Goal: Task Accomplishment & Management: Use online tool/utility

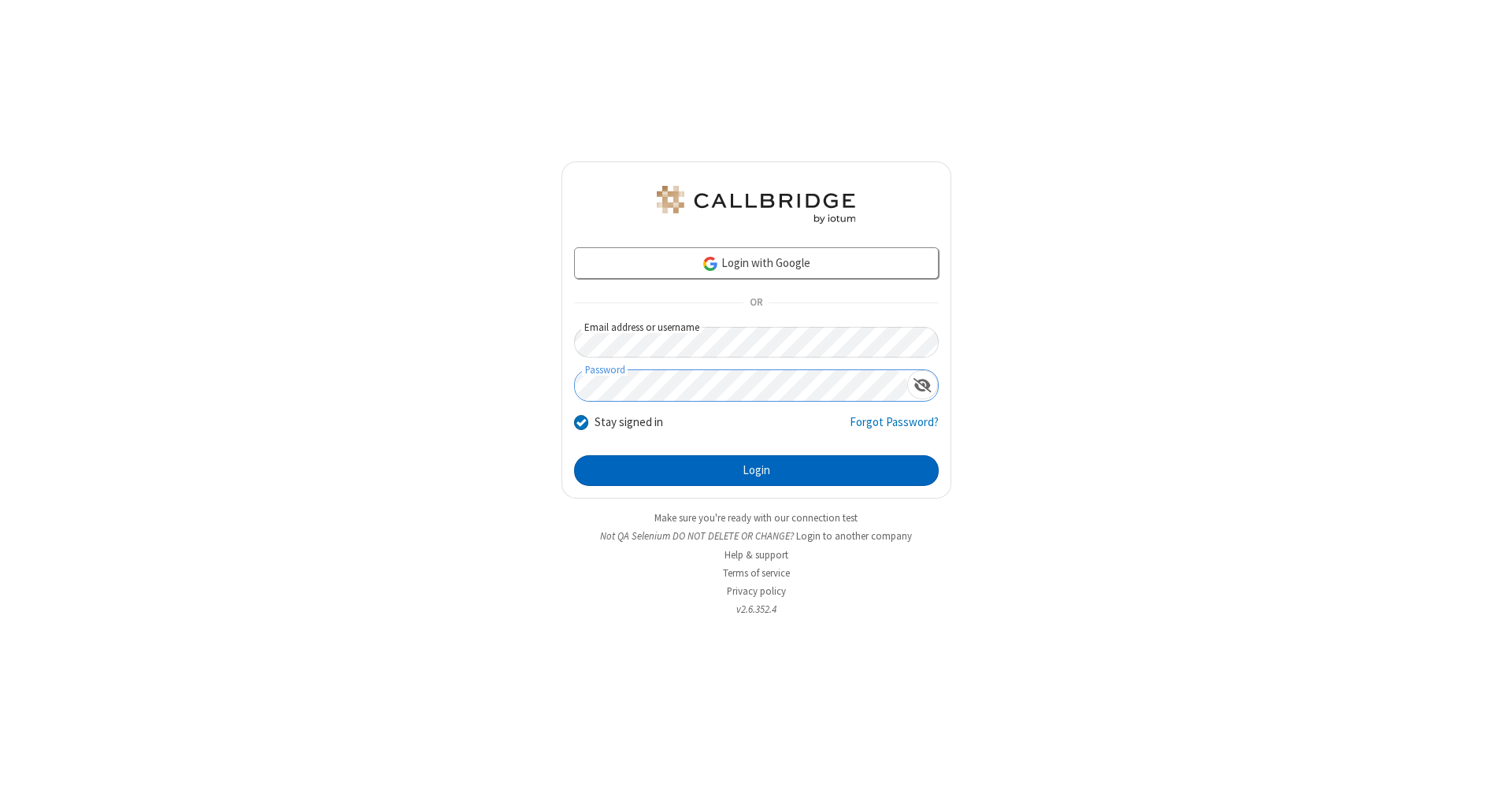
click at [756, 471] on button "Login" at bounding box center [756, 471] width 364 height 31
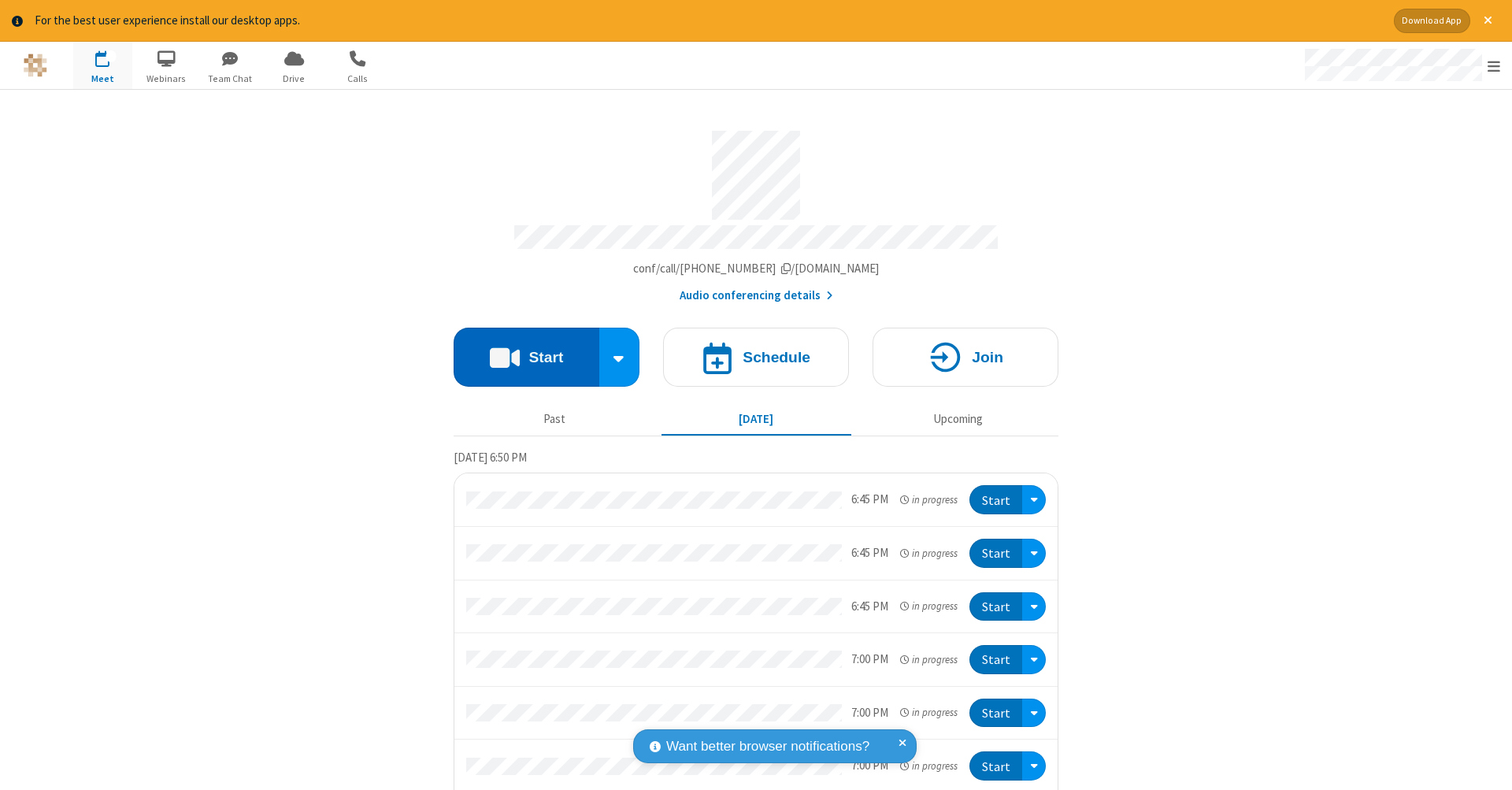
click at [519, 349] on button "Start" at bounding box center [527, 357] width 146 height 59
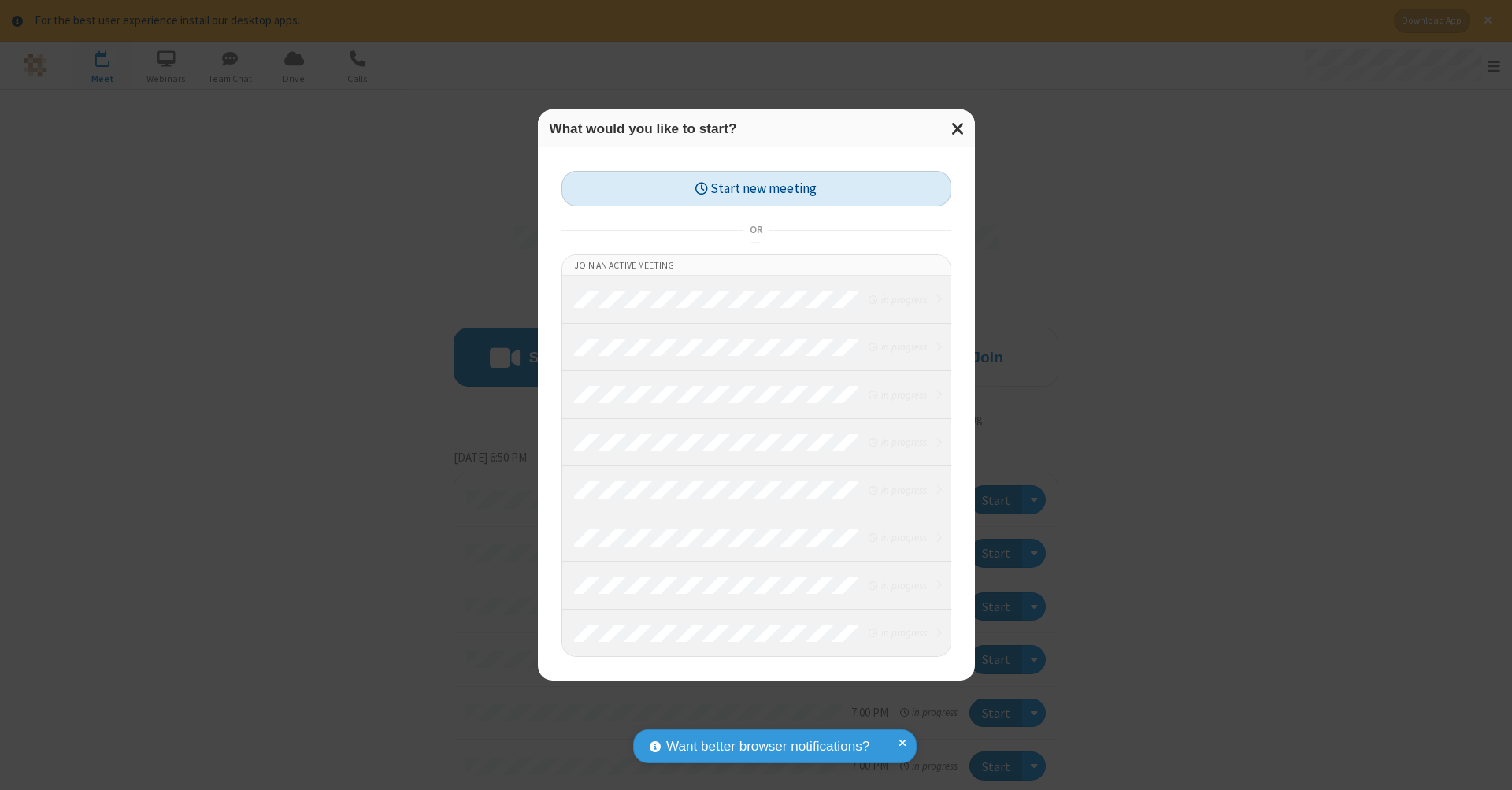
click at [756, 188] on button "Start new meeting" at bounding box center [756, 188] width 390 height 35
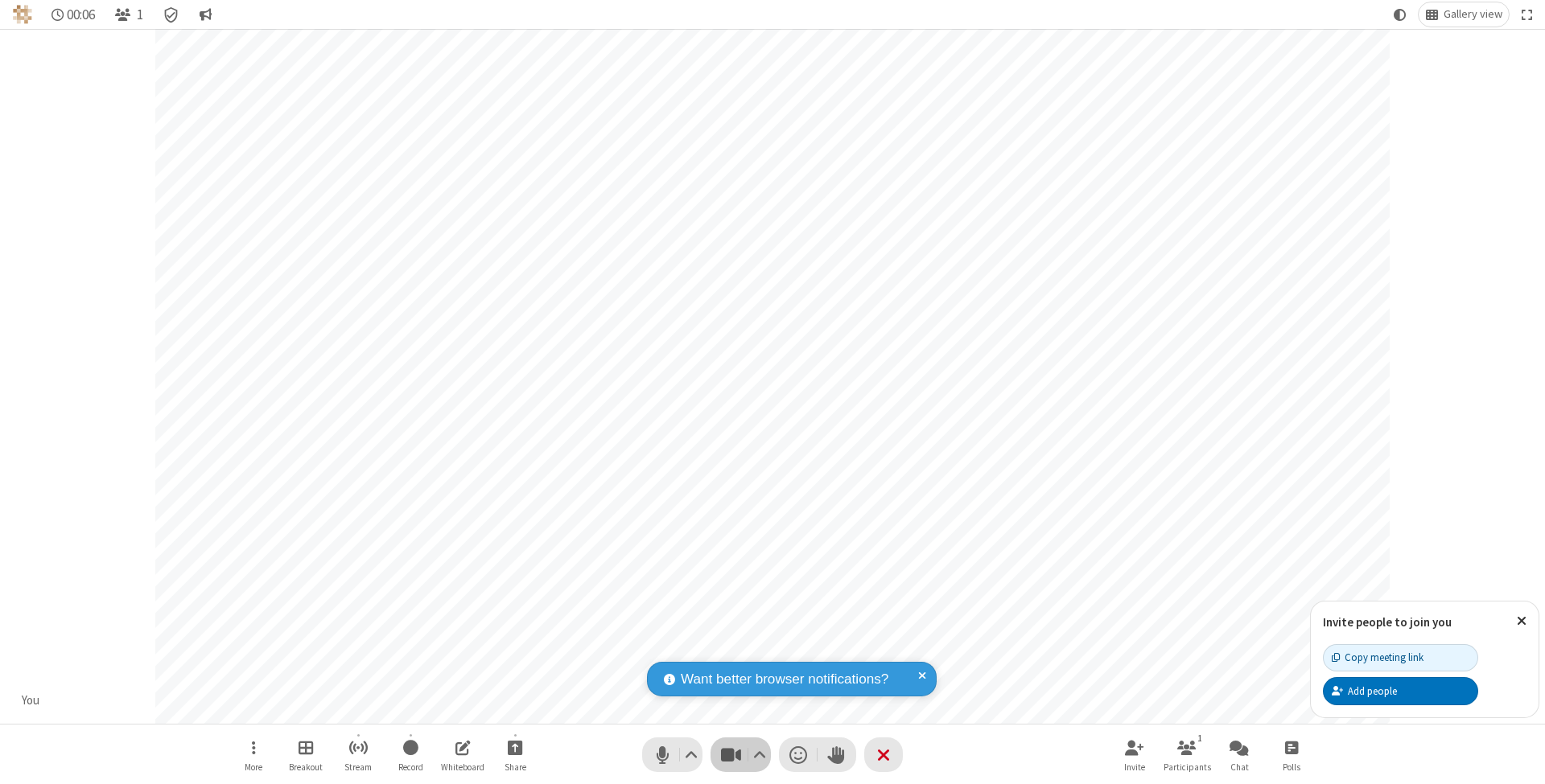
click at [730, 755] on span "Stop video (⌘+Shift+V)" at bounding box center [731, 755] width 25 height 24
click at [730, 755] on span "Start video (⌘+Shift+V)" at bounding box center [731, 755] width 25 height 24
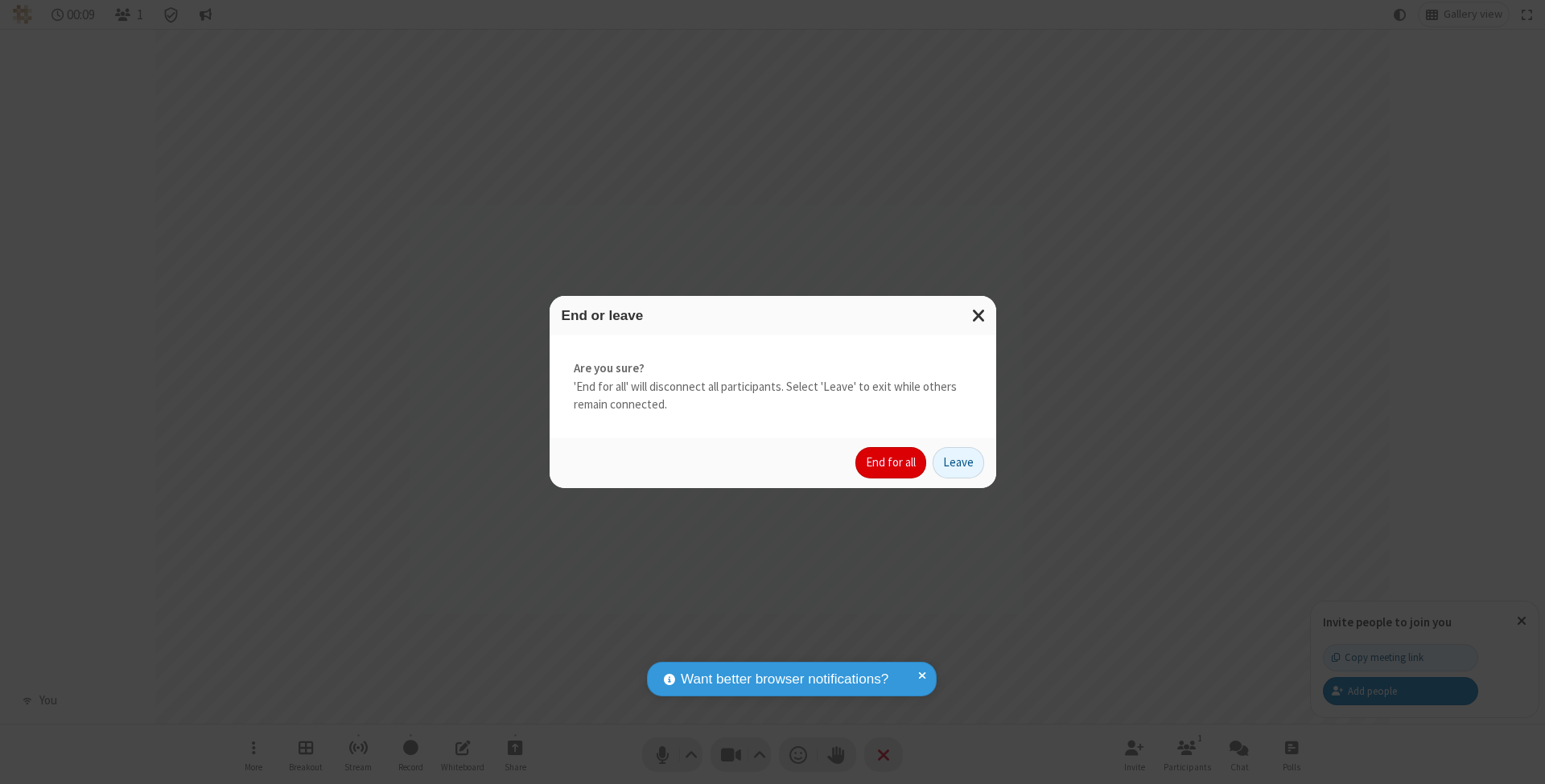
click at [892, 462] on button "End for all" at bounding box center [891, 463] width 71 height 32
